Goal: Find specific page/section: Find specific page/section

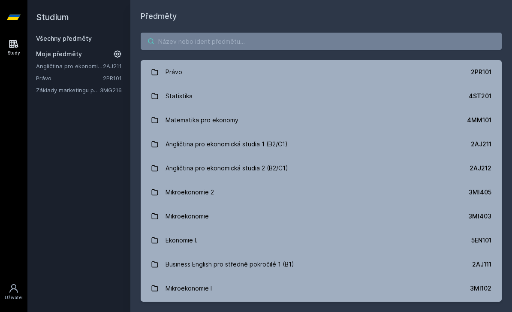
click at [210, 45] on input "search" at bounding box center [321, 41] width 361 height 17
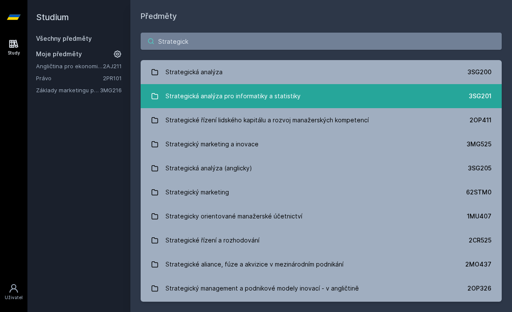
type input "Strategick"
click at [181, 101] on div "Strategická analýza pro informatiky a statistiky" at bounding box center [233, 96] width 135 height 17
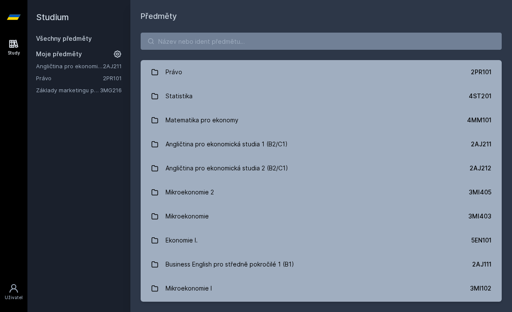
click at [191, 28] on div "Právo 2PR101 Statistika 4ST201 Matematika pro ekonomy 4MM101 Angličtina pro eko…" at bounding box center [321, 167] width 382 height 290
click at [190, 39] on input "search" at bounding box center [321, 41] width 361 height 17
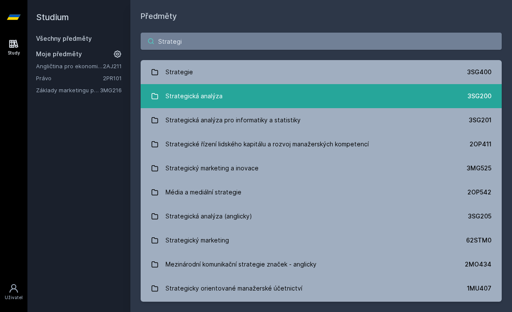
type input "Strategi"
click at [191, 92] on div "Strategická analýza" at bounding box center [194, 96] width 57 height 17
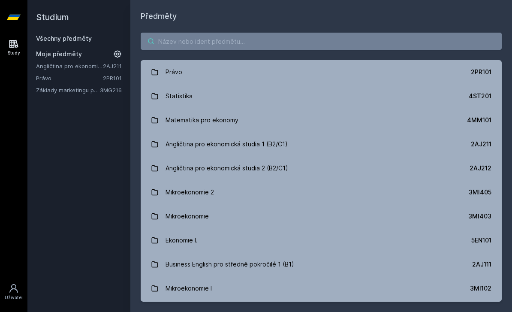
click at [414, 49] on input "search" at bounding box center [321, 41] width 361 height 17
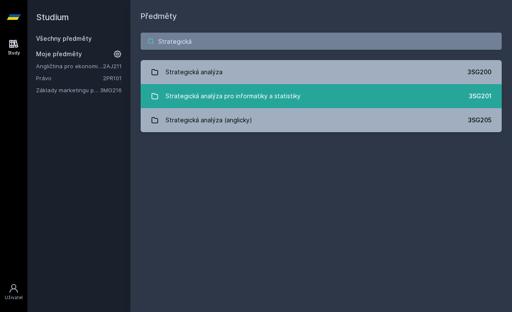
type input "Strategická"
click at [217, 100] on div "Strategická analýza pro informatiky a statistiky" at bounding box center [233, 96] width 135 height 17
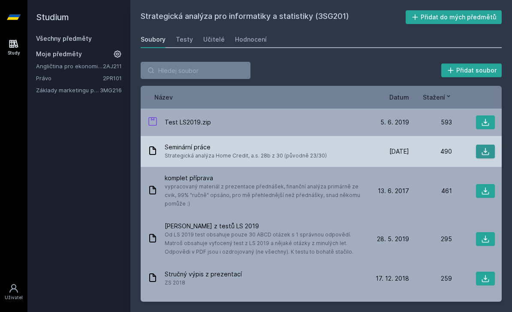
click at [481, 156] on button at bounding box center [485, 152] width 19 height 14
